Goal: Information Seeking & Learning: Learn about a topic

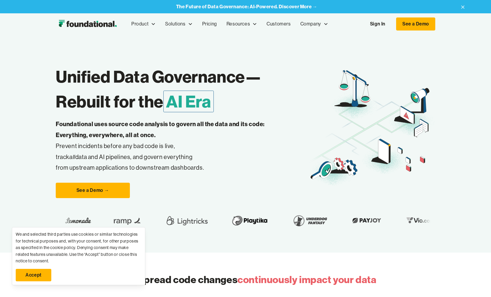
click at [386, 27] on link "Sign In" at bounding box center [377, 24] width 27 height 12
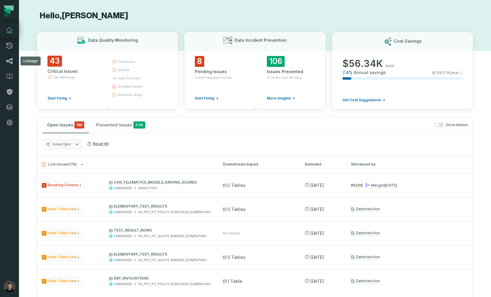
click at [9, 58] on icon at bounding box center [9, 61] width 7 height 7
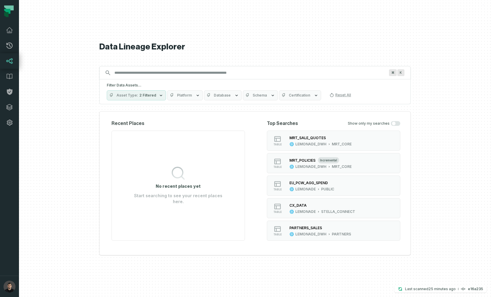
click at [152, 72] on input "Discovery Provider cmdk menu" at bounding box center [249, 72] width 277 height 9
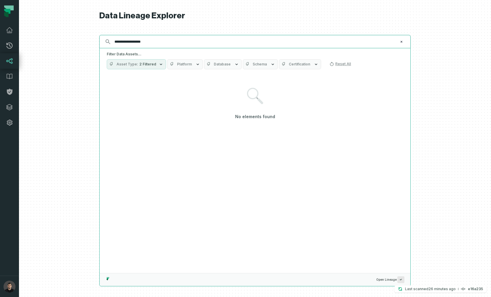
drag, startPoint x: 135, startPoint y: 42, endPoint x: 176, endPoint y: 39, distance: 41.3
click at [176, 40] on input "**********" at bounding box center [254, 41] width 287 height 9
type input "**********"
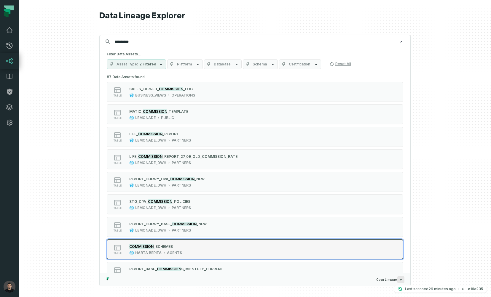
click at [173, 246] on div "COMMISSION _SCHEMES" at bounding box center [155, 247] width 53 height 6
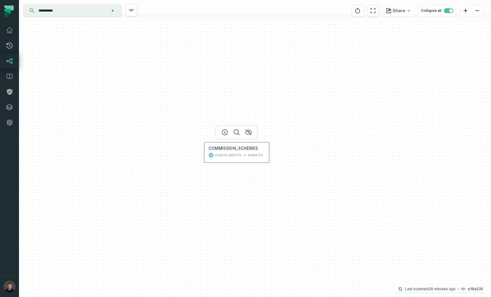
click at [235, 157] on div "HARTA BEPITA" at bounding box center [228, 155] width 27 height 5
click at [240, 154] on div "HARTA BEPITA AGENTS" at bounding box center [236, 155] width 57 height 5
click at [237, 157] on div "HARTA BEPITA" at bounding box center [228, 155] width 27 height 5
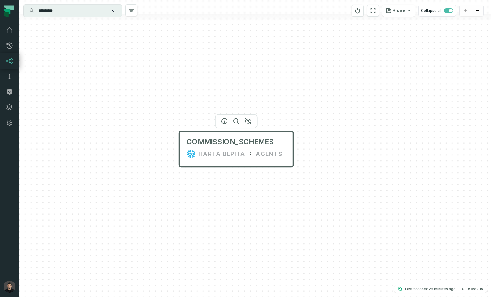
click at [210, 148] on div "COMMISSION_SCHEMES HARTA BEPITA AGENTS" at bounding box center [236, 148] width 109 height 28
click at [164, 143] on div "COMMISSION_SCHEMES HARTA BEPITA AGENTS" at bounding box center [255, 148] width 472 height 297
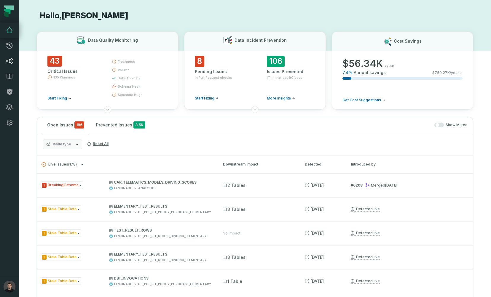
click at [13, 60] on link "Lineage" at bounding box center [9, 60] width 19 height 15
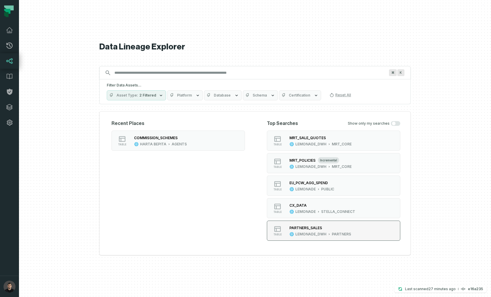
click at [321, 230] on div "PARTNERS_SALES" at bounding box center [320, 228] width 62 height 6
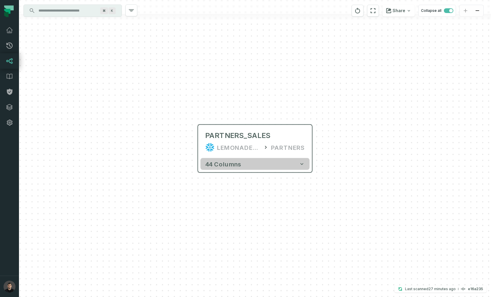
click at [305, 168] on button "44 columns" at bounding box center [254, 164] width 109 height 12
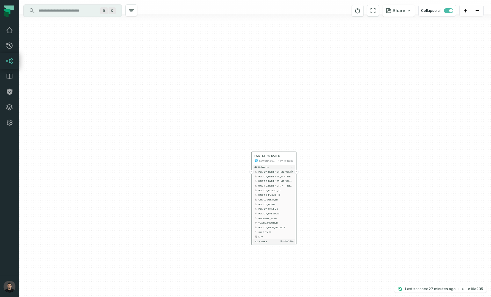
click at [251, 172] on button "+" at bounding box center [251, 172] width 4 height 4
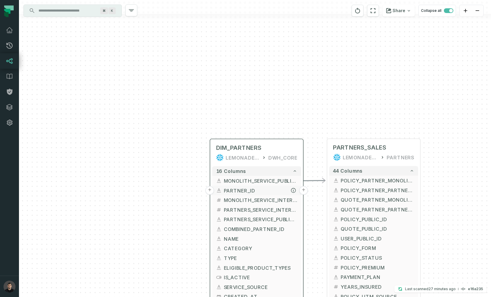
click at [208, 189] on button "+" at bounding box center [209, 190] width 9 height 9
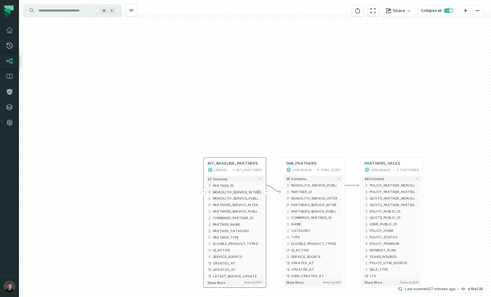
click at [203, 191] on button "+" at bounding box center [203, 192] width 6 height 6
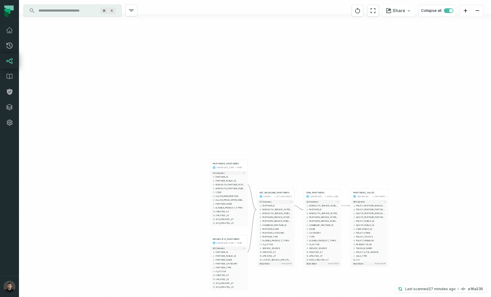
click at [67, 15] on input "Discovery Provider cmdk menu" at bounding box center [67, 10] width 65 height 9
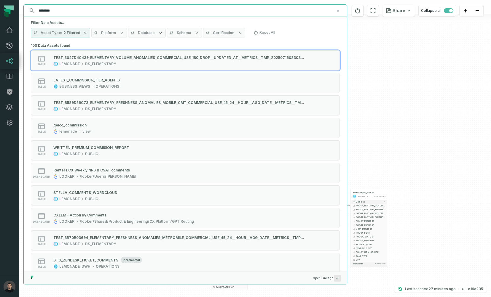
type input "*********"
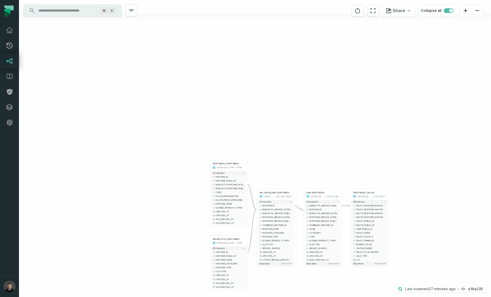
drag, startPoint x: 12, startPoint y: 63, endPoint x: 16, endPoint y: 63, distance: 4.2
click at [12, 63] on icon at bounding box center [9, 61] width 7 height 6
click at [9, 59] on icon at bounding box center [9, 61] width 7 height 7
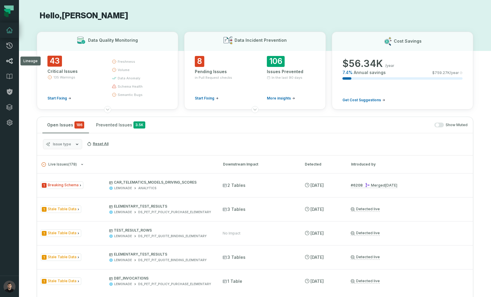
click at [8, 60] on icon at bounding box center [9, 61] width 7 height 6
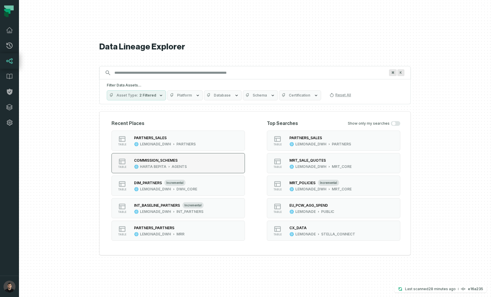
click at [197, 166] on button "table COMMISSION_SCHEMES HARTA BEPITA AGENTS" at bounding box center [177, 163] width 133 height 20
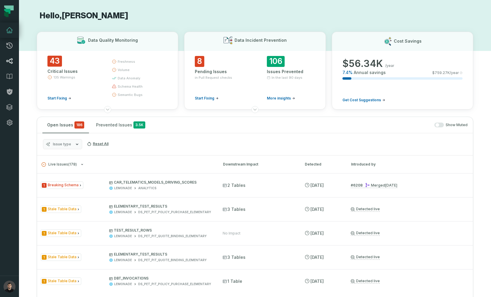
click at [12, 60] on icon at bounding box center [9, 61] width 7 height 7
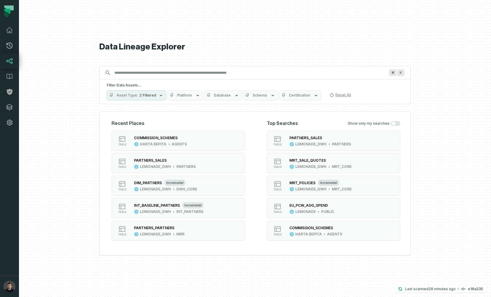
click at [140, 75] on input "Discovery Provider cmdk menu" at bounding box center [249, 72] width 277 height 9
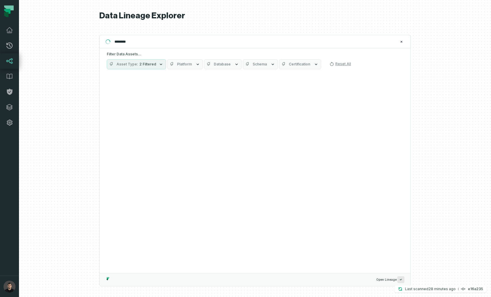
type input "*********"
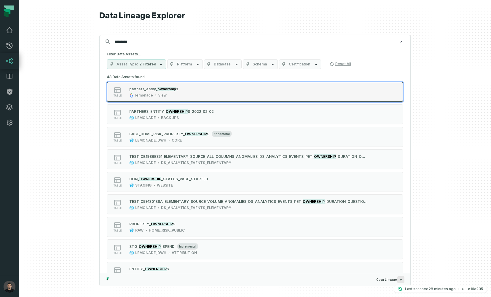
click at [154, 94] on icon "Suggestions" at bounding box center [155, 95] width 3 height 3
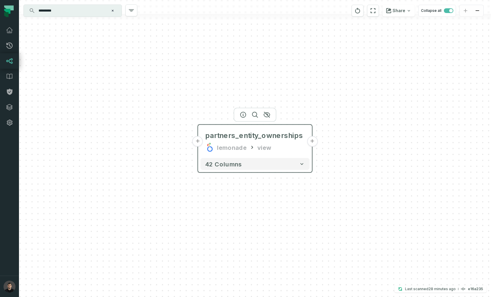
click at [198, 142] on button "+" at bounding box center [197, 141] width 11 height 11
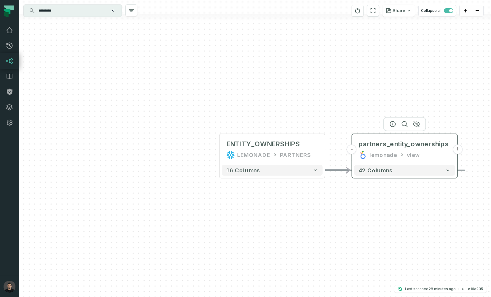
click at [459, 151] on button "+" at bounding box center [457, 150] width 10 height 10
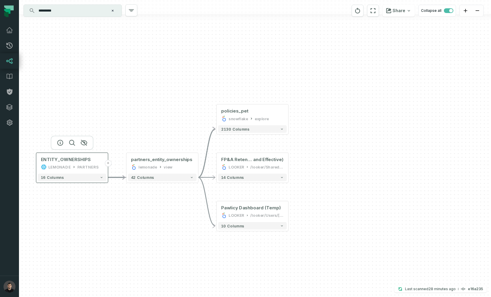
click at [108, 166] on button "+" at bounding box center [108, 163] width 7 height 7
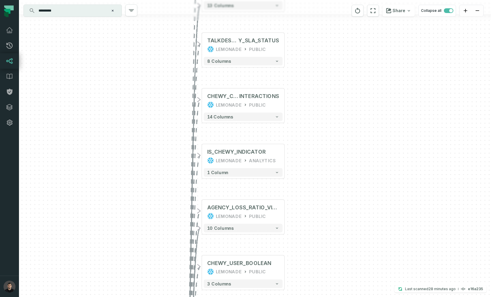
drag, startPoint x: 335, startPoint y: 86, endPoint x: 326, endPoint y: 119, distance: 35.0
click at [326, 119] on div "+ PET_PCW LEMONADE ANALYTICS + 24 columns - PARTNERS_ENTIT Y_OWNERSHIPS LEMONAD…" at bounding box center [255, 148] width 472 height 297
click at [308, 147] on div "+ PET_PCW LEMONADE ANALYTICS + 24 columns - PARTNERS_ENTIT Y_OWNERSHIPS LEMONAD…" at bounding box center [255, 148] width 472 height 297
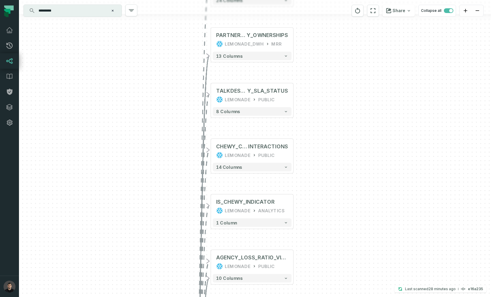
click at [177, 164] on div "+ PET_PCW LEMONADE ANALYTICS + 24 columns - PARTNERS_ENTIT Y_OWNERSHIPS LEMONAD…" at bounding box center [255, 148] width 472 height 297
click at [114, 13] on button "Clear search query" at bounding box center [113, 11] width 6 height 6
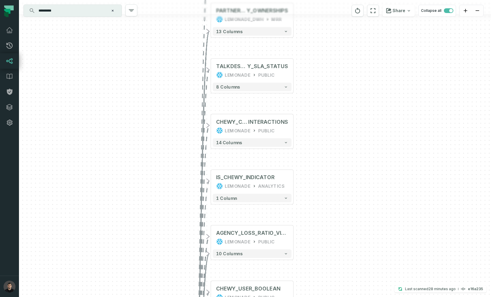
click at [100, 11] on input "*********" at bounding box center [72, 10] width 74 height 9
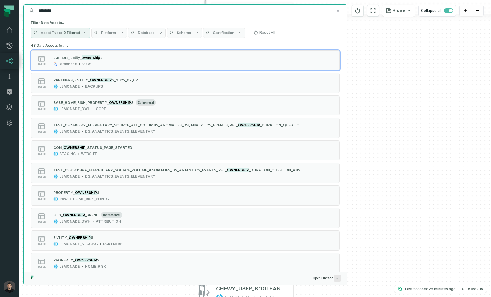
type input "*"
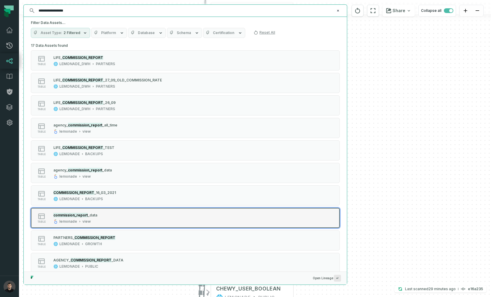
type input "**********"
click at [85, 219] on div "commission_report _data lemonade view" at bounding box center [75, 218] width 49 height 12
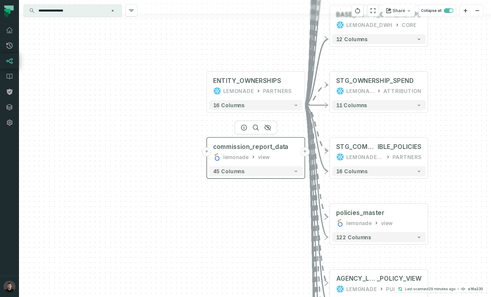
click at [205, 152] on button "+" at bounding box center [206, 151] width 9 height 9
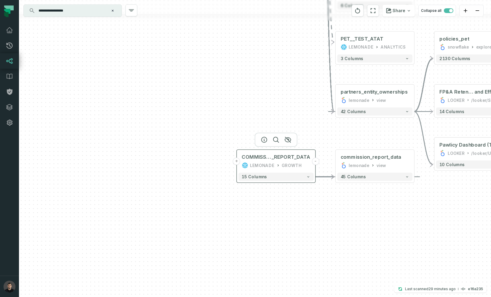
click at [237, 163] on button "+" at bounding box center [236, 161] width 7 height 7
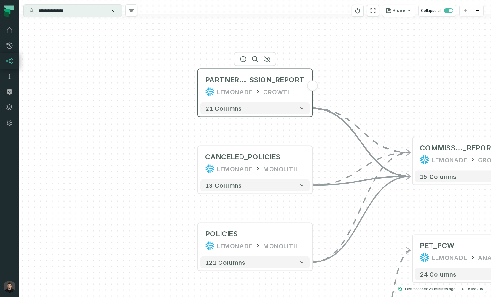
click at [278, 87] on div "GROWTH" at bounding box center [277, 91] width 29 height 9
click at [301, 111] on div "21 columns" at bounding box center [255, 108] width 114 height 17
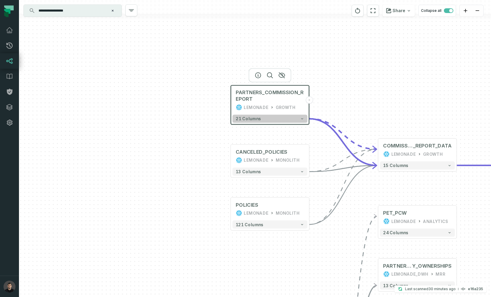
click at [303, 119] on icon "button" at bounding box center [302, 119] width 4 height 4
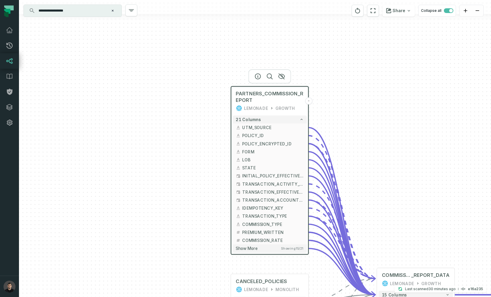
click at [220, 191] on div "PARTNERS_COMMISSION_REPORT LEMONADE GROWTH - 21 columns UTM_SOURCE - POLICY_ID …" at bounding box center [255, 148] width 472 height 297
